Goal: Book appointment/travel/reservation

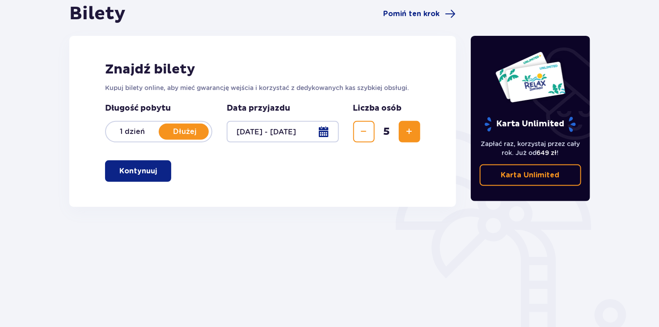
scroll to position [47, 0]
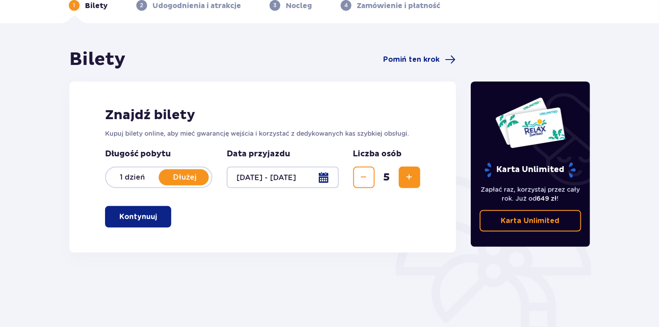
click at [136, 216] on p "Kontynuuj" at bounding box center [138, 217] width 38 height 10
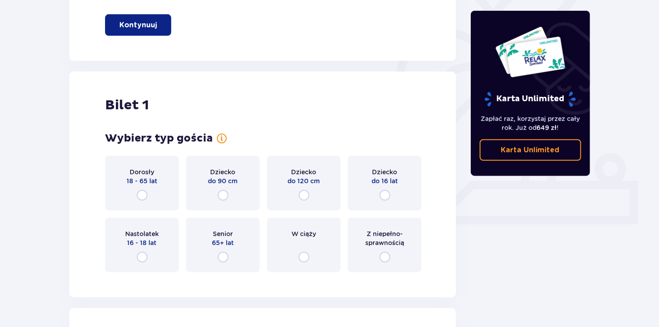
scroll to position [243, 0]
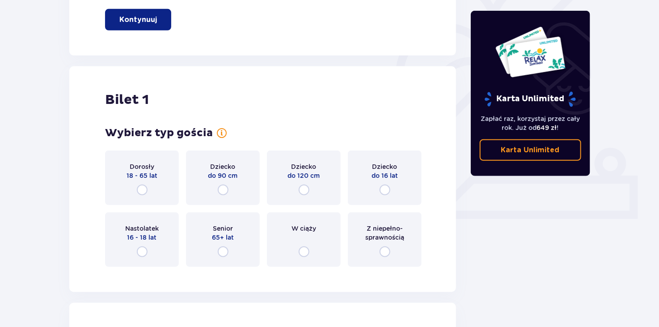
click at [305, 191] on input "radio" at bounding box center [304, 189] width 11 height 11
radio input "true"
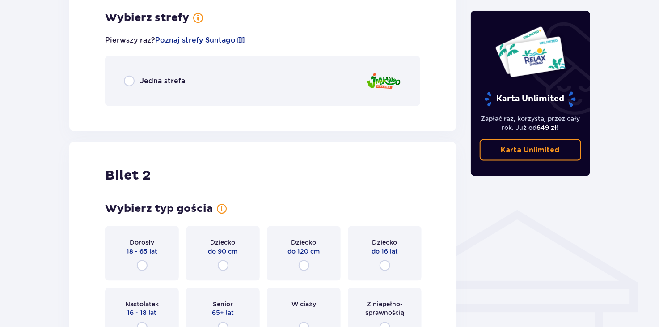
scroll to position [517, 0]
drag, startPoint x: 659, startPoint y: 116, endPoint x: 663, endPoint y: 139, distance: 23.2
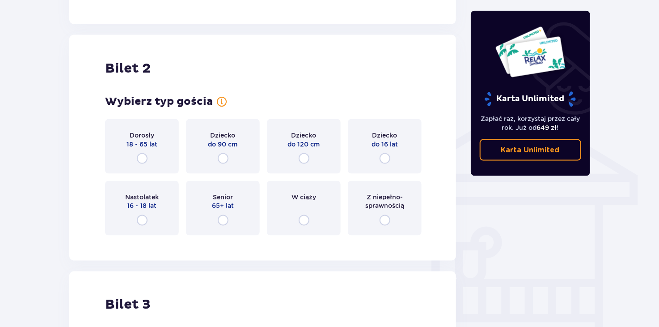
scroll to position [631, 0]
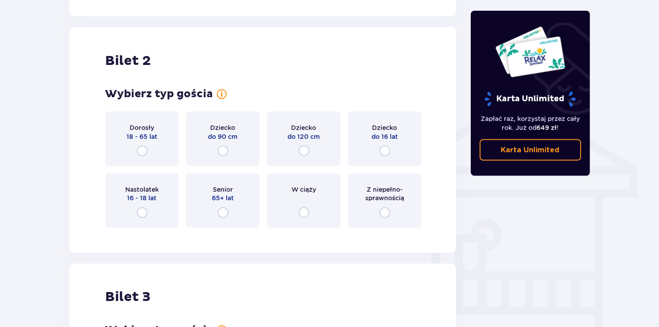
click at [386, 151] on input "radio" at bounding box center [385, 150] width 11 height 11
radio input "true"
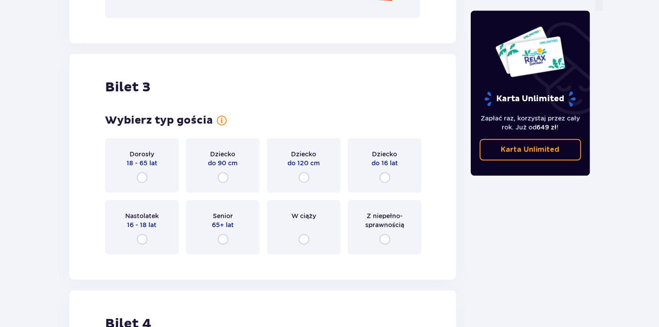
scroll to position [966, 0]
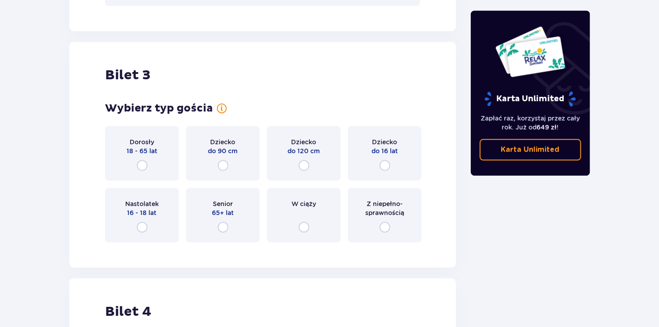
click at [144, 230] on input "radio" at bounding box center [142, 226] width 11 height 11
radio input "true"
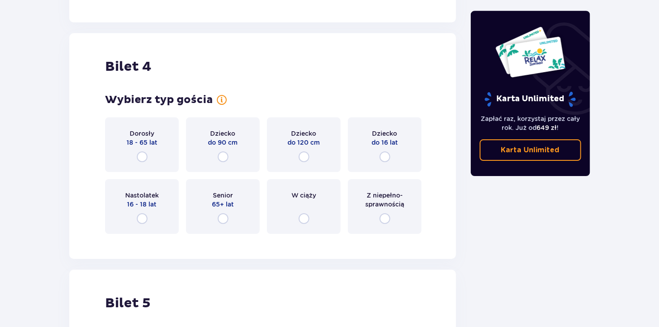
scroll to position [1426, 0]
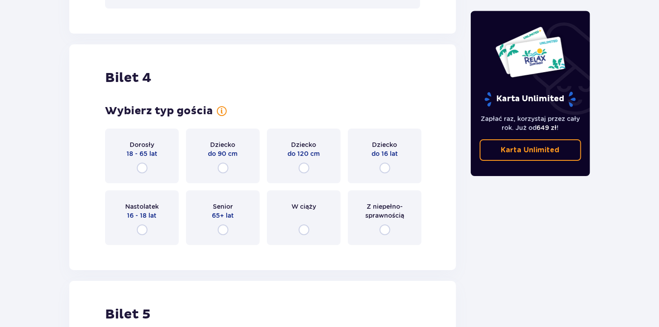
click at [141, 167] on input "radio" at bounding box center [142, 167] width 11 height 11
radio input "true"
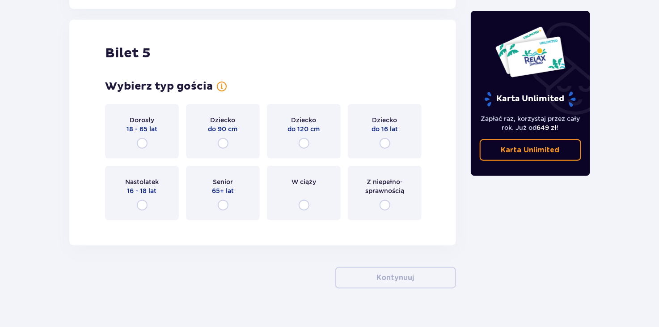
scroll to position [1912, 0]
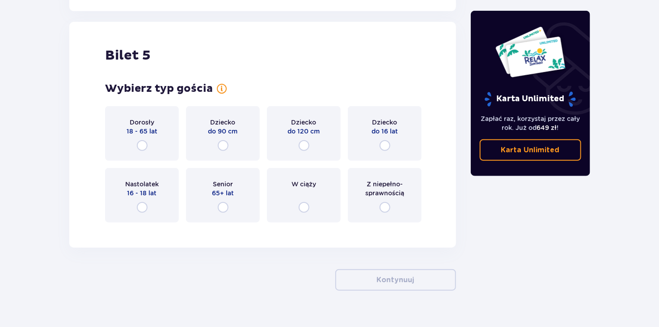
click at [142, 146] on input "radio" at bounding box center [142, 145] width 11 height 11
radio input "true"
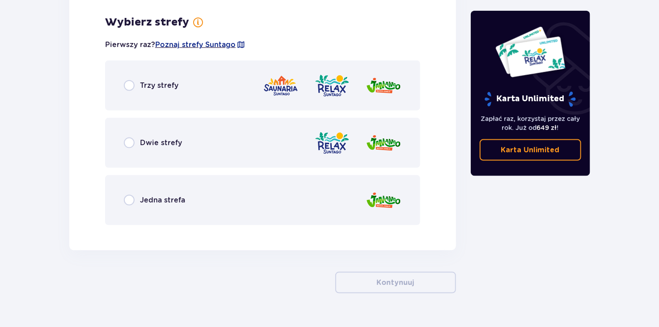
scroll to position [2142, 0]
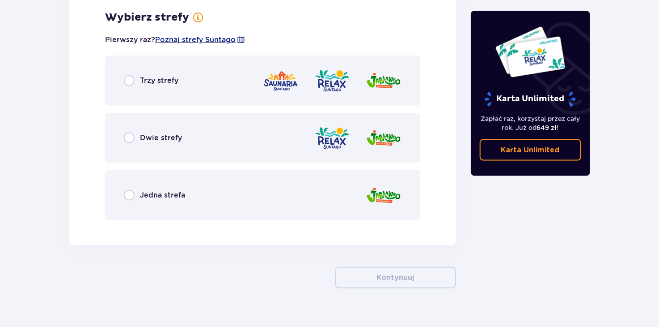
click at [129, 196] on input "radio" at bounding box center [129, 195] width 11 height 11
radio input "true"
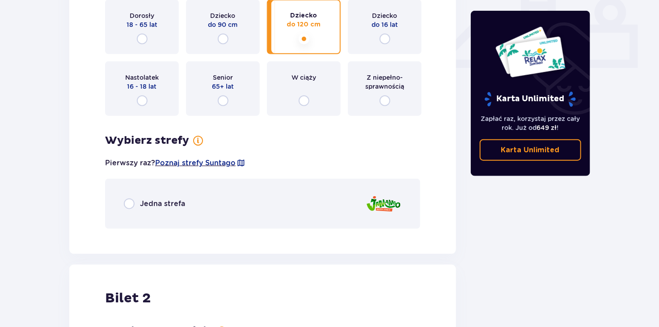
scroll to position [397, 0]
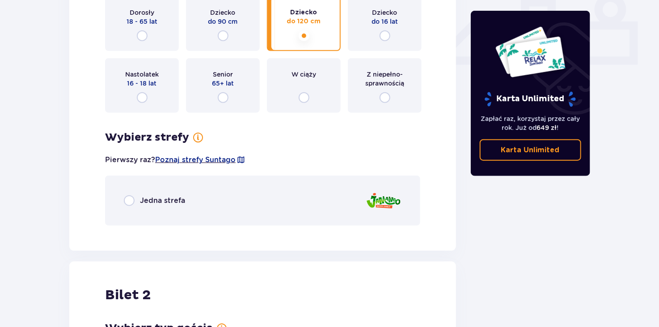
click at [134, 199] on input "radio" at bounding box center [129, 200] width 11 height 11
radio input "true"
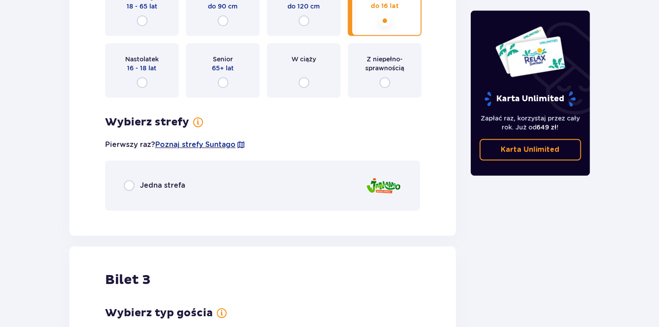
scroll to position [1009, 0]
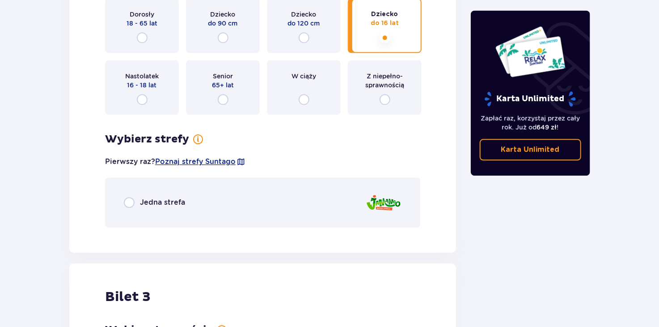
click at [130, 205] on input "radio" at bounding box center [129, 202] width 11 height 11
radio input "true"
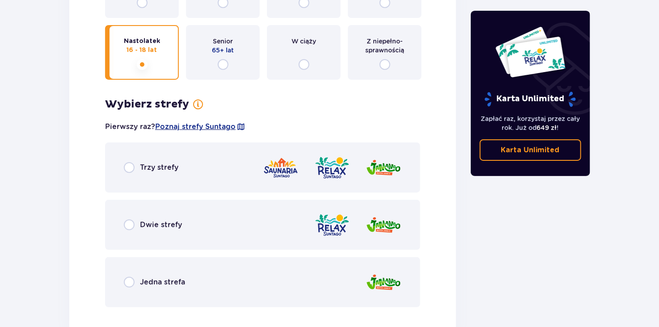
scroll to position [1658, 0]
click at [131, 283] on input "radio" at bounding box center [129, 281] width 11 height 11
radio input "true"
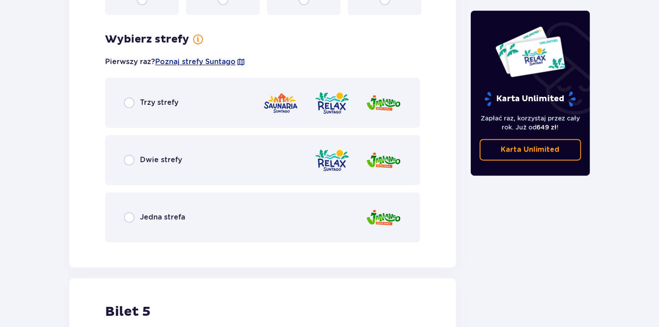
scroll to position [2487, 0]
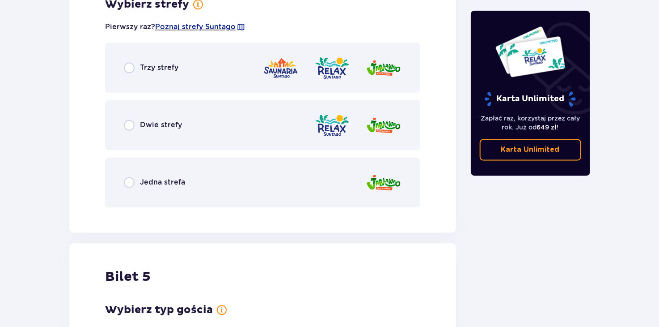
click at [134, 184] on input "radio" at bounding box center [129, 182] width 11 height 11
radio input "true"
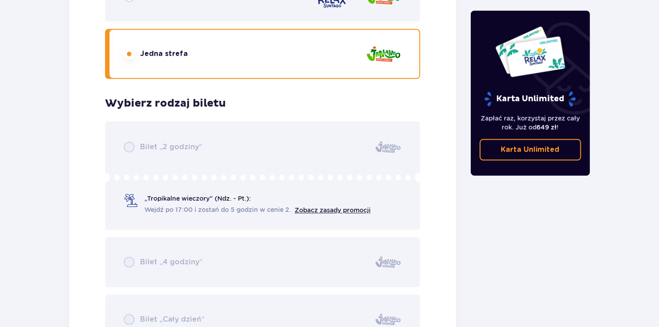
click at [127, 183] on div "Wybierz typ gościa dla biletu o numerze 4 Dorosły 18 - 65 lat Dziecko do 90 cm …" at bounding box center [262, 27] width 315 height 633
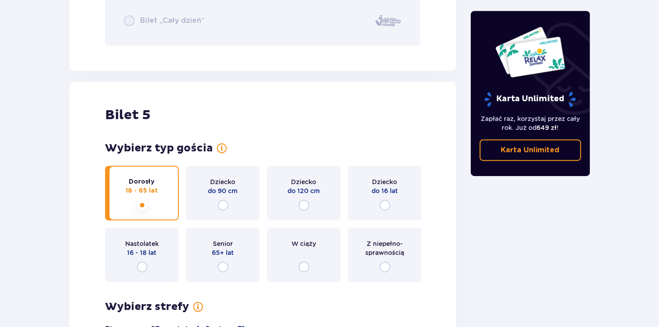
scroll to position [2897, 0]
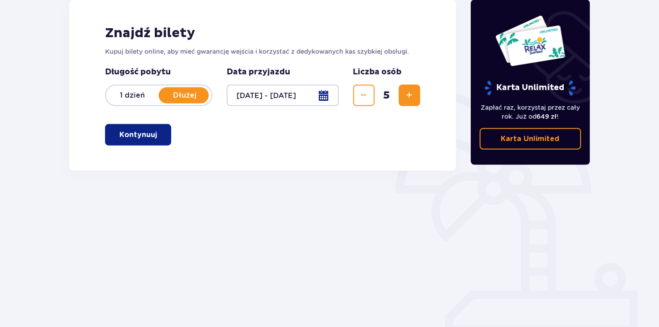
scroll to position [129, 0]
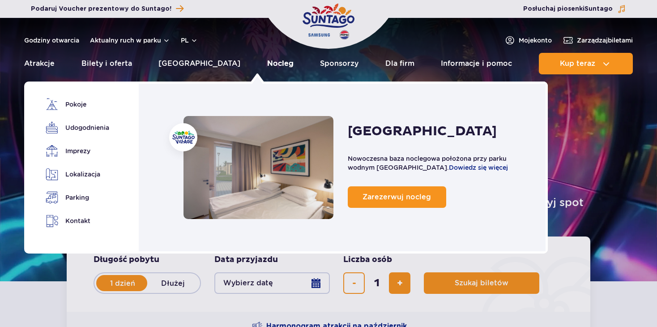
click at [267, 66] on link "Nocleg" at bounding box center [280, 63] width 26 height 21
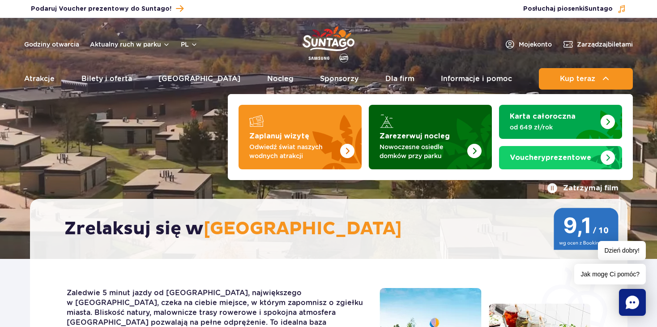
click at [420, 150] on p "Nowoczesne osiedle domków przy parku" at bounding box center [422, 151] width 87 height 18
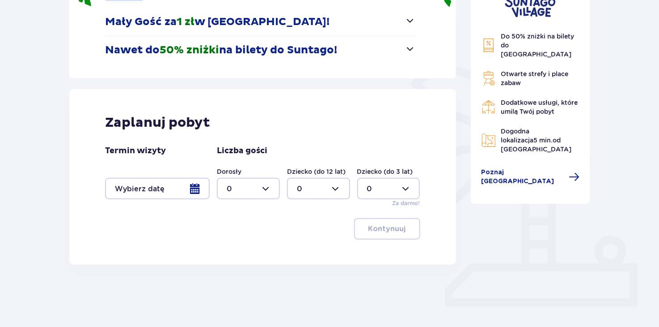
scroll to position [158, 0]
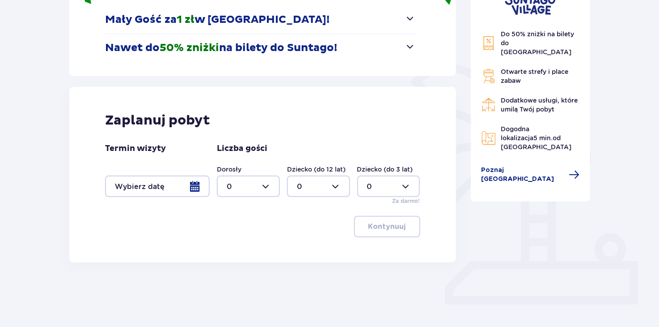
click at [195, 189] on div at bounding box center [157, 185] width 105 height 21
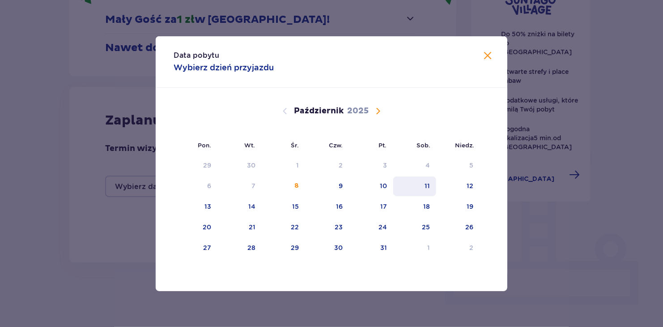
click at [424, 188] on div "11" at bounding box center [426, 185] width 5 height 9
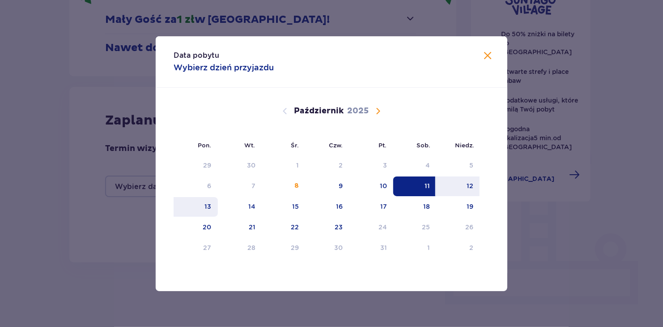
click at [207, 207] on div "13" at bounding box center [208, 206] width 7 height 9
type input "[DATE] - [DATE]"
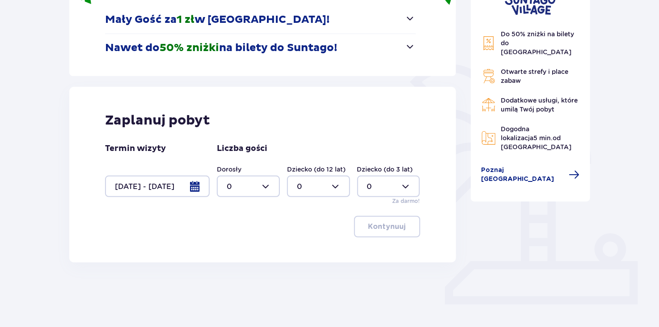
click at [264, 186] on div at bounding box center [248, 185] width 63 height 21
click at [237, 248] on div "2" at bounding box center [248, 251] width 43 height 10
click at [263, 187] on div at bounding box center [248, 185] width 63 height 21
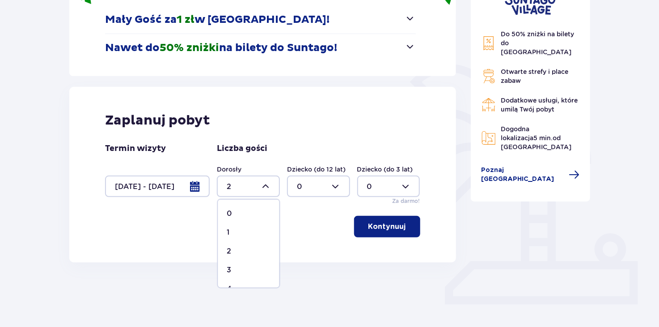
click at [226, 267] on span "3" at bounding box center [248, 269] width 61 height 19
type input "3"
click at [320, 184] on div at bounding box center [318, 185] width 63 height 21
click at [299, 252] on p "2" at bounding box center [299, 251] width 4 height 10
type input "2"
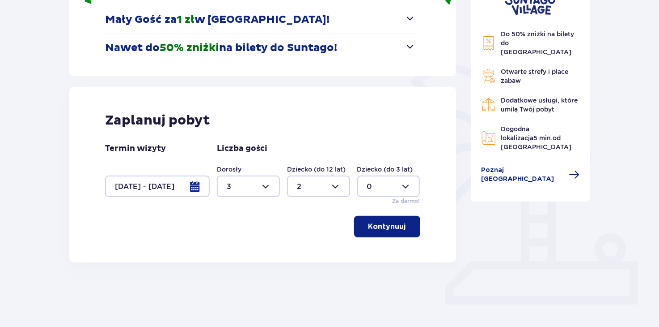
click at [347, 114] on div "Zaplanuj pobyt" at bounding box center [262, 120] width 315 height 17
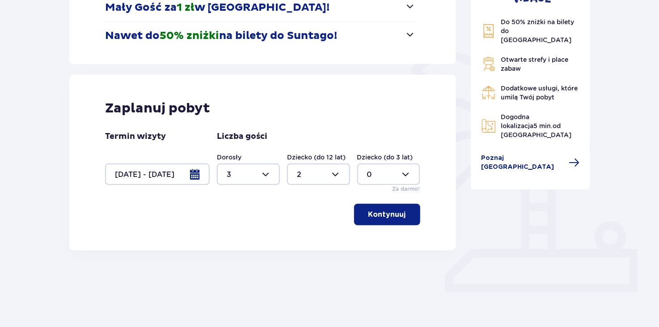
scroll to position [158, 0]
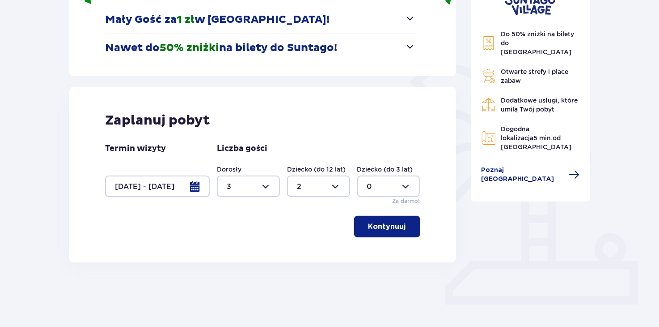
click at [390, 225] on p "Kontynuuj" at bounding box center [388, 226] width 38 height 10
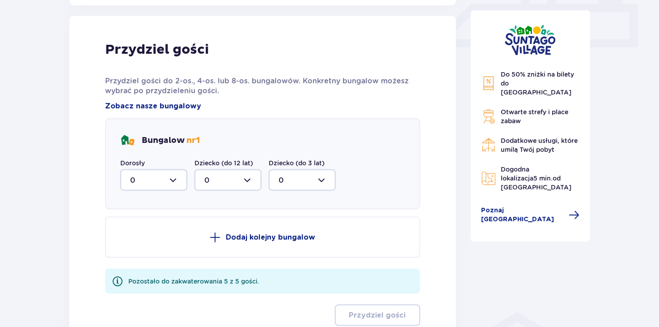
scroll to position [420, 0]
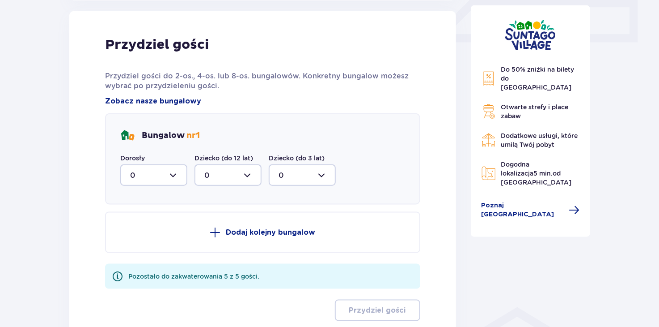
click at [175, 175] on div at bounding box center [153, 174] width 67 height 21
click at [137, 237] on div "2" at bounding box center [153, 240] width 47 height 10
click at [176, 177] on div at bounding box center [153, 174] width 67 height 21
click at [128, 255] on span "3" at bounding box center [153, 258] width 65 height 19
type input "3"
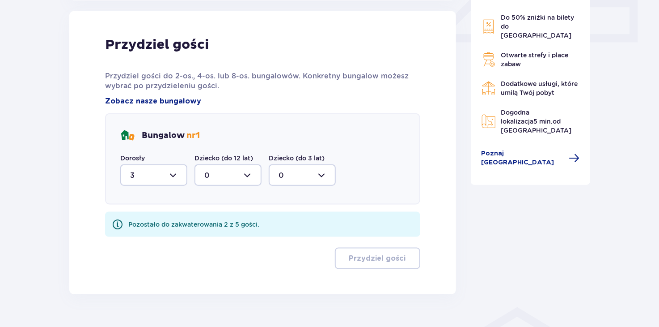
click at [222, 176] on div at bounding box center [228, 174] width 67 height 21
click at [212, 239] on div "2" at bounding box center [227, 240] width 47 height 10
type input "2"
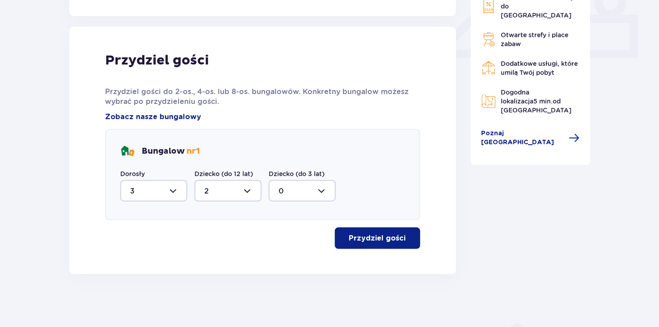
click at [378, 239] on p "Przydziel gości" at bounding box center [377, 238] width 57 height 10
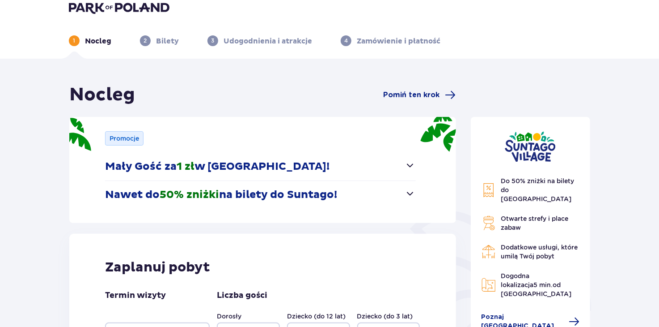
scroll to position [0, 0]
